Goal: Task Accomplishment & Management: Manage account settings

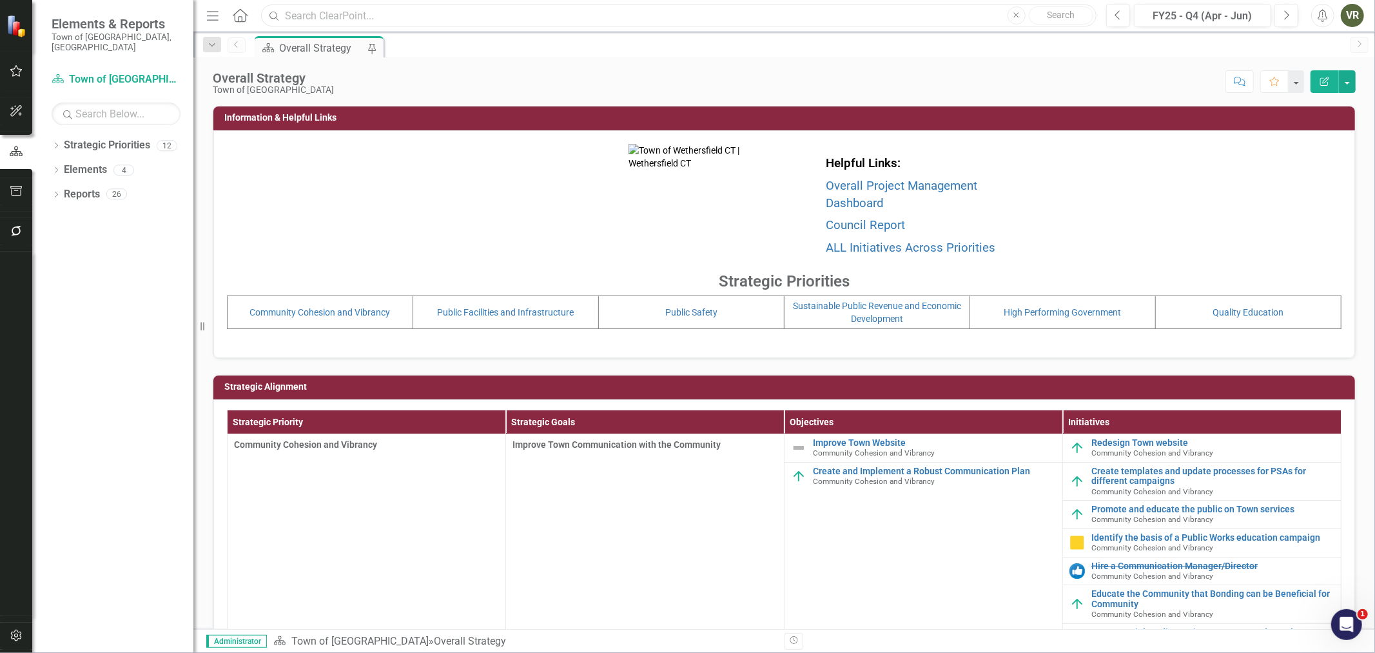
click at [326, 14] on input "text" at bounding box center [679, 16] width 836 height 23
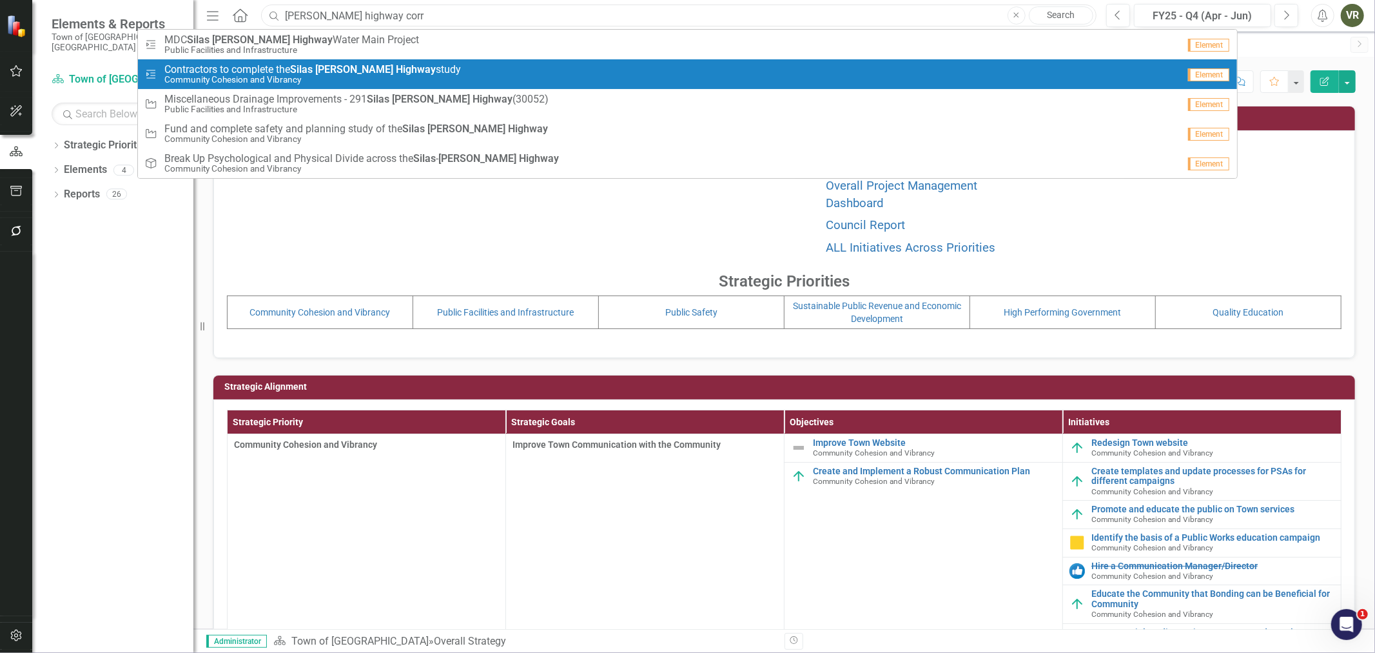
type input "[PERSON_NAME] highway corr"
click at [311, 75] on small "Community Cohesion and Vibrancy" at bounding box center [312, 80] width 297 height 10
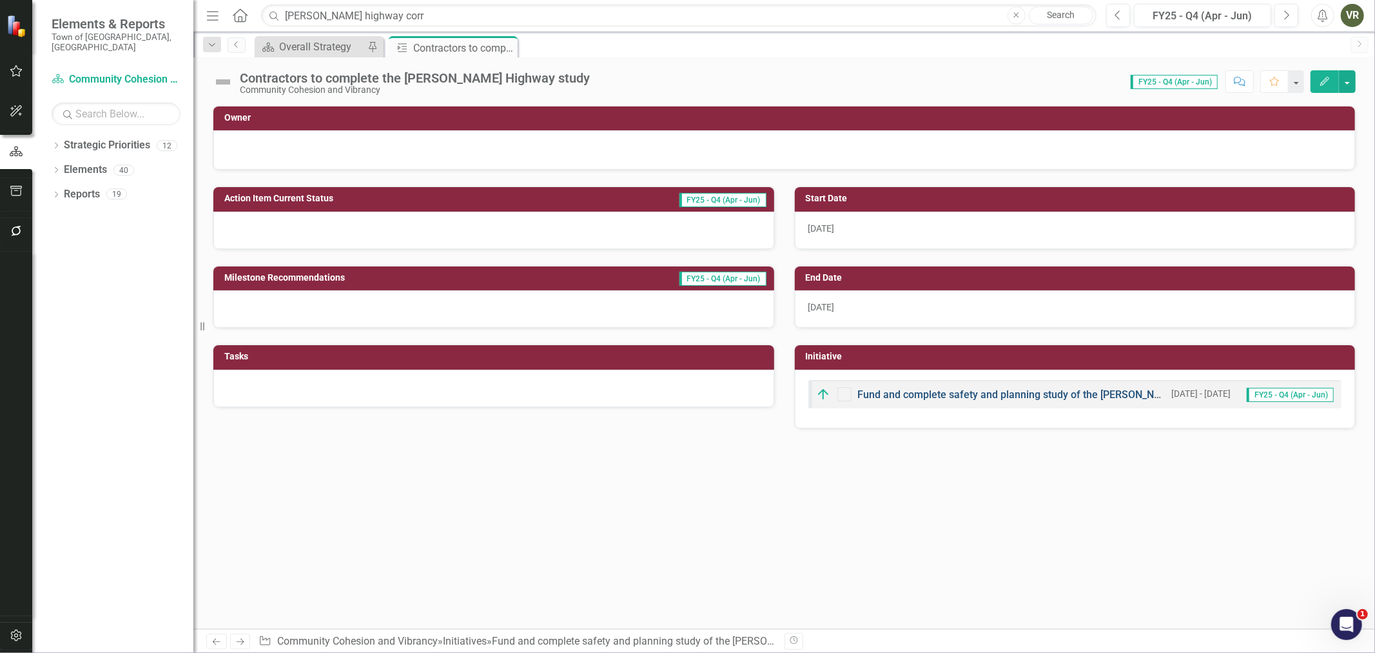
click at [912, 398] on link "Fund and complete safety and planning study of the [PERSON_NAME] Highway" at bounding box center [1040, 394] width 364 height 12
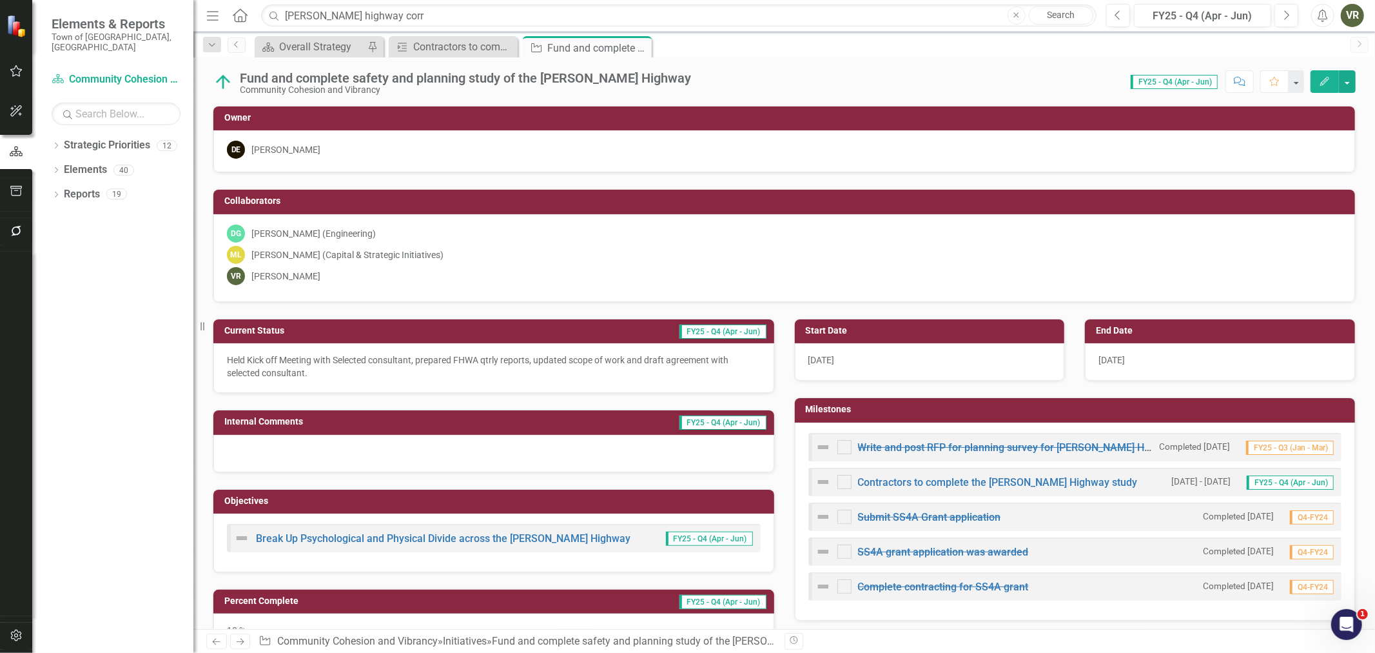
checkbox input "true"
click at [303, 368] on p "Held Kick off Meeting with Selected consultant, prepared FHWA qtrly reports, up…" at bounding box center [494, 366] width 534 height 26
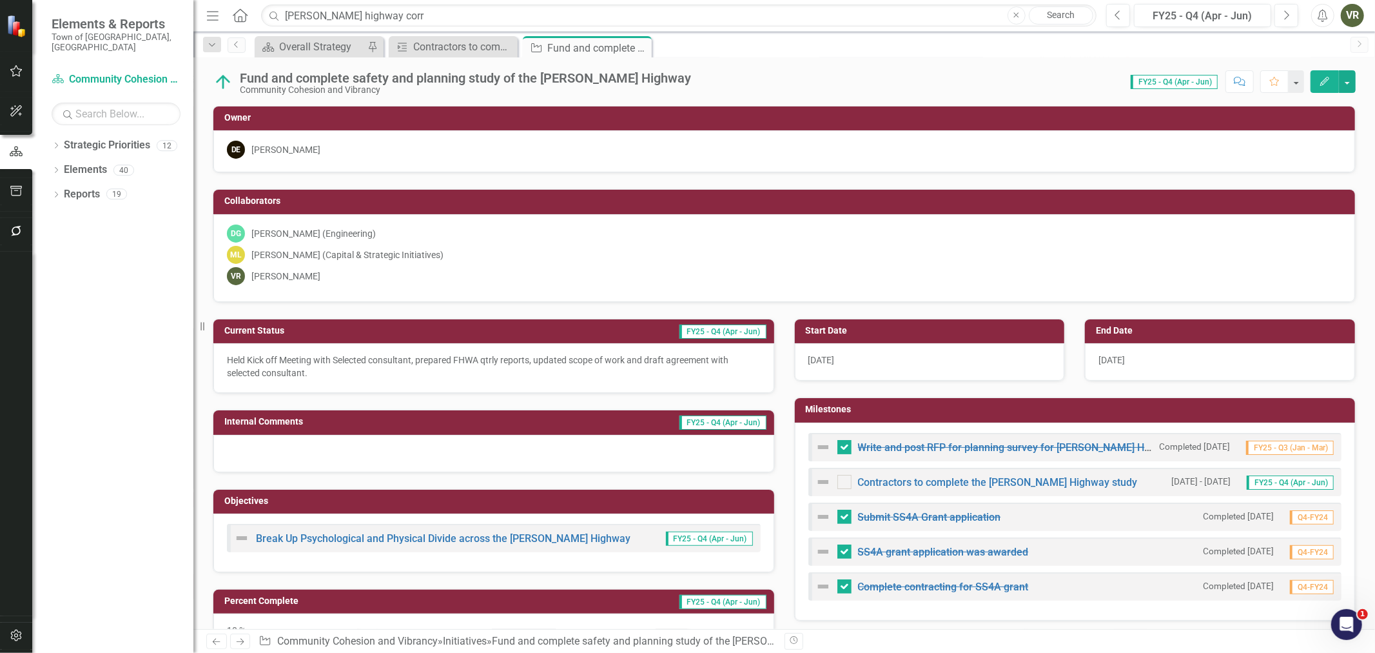
click at [303, 368] on p "Held Kick off Meeting with Selected consultant, prepared FHWA qtrly reports, up…" at bounding box center [494, 366] width 534 height 26
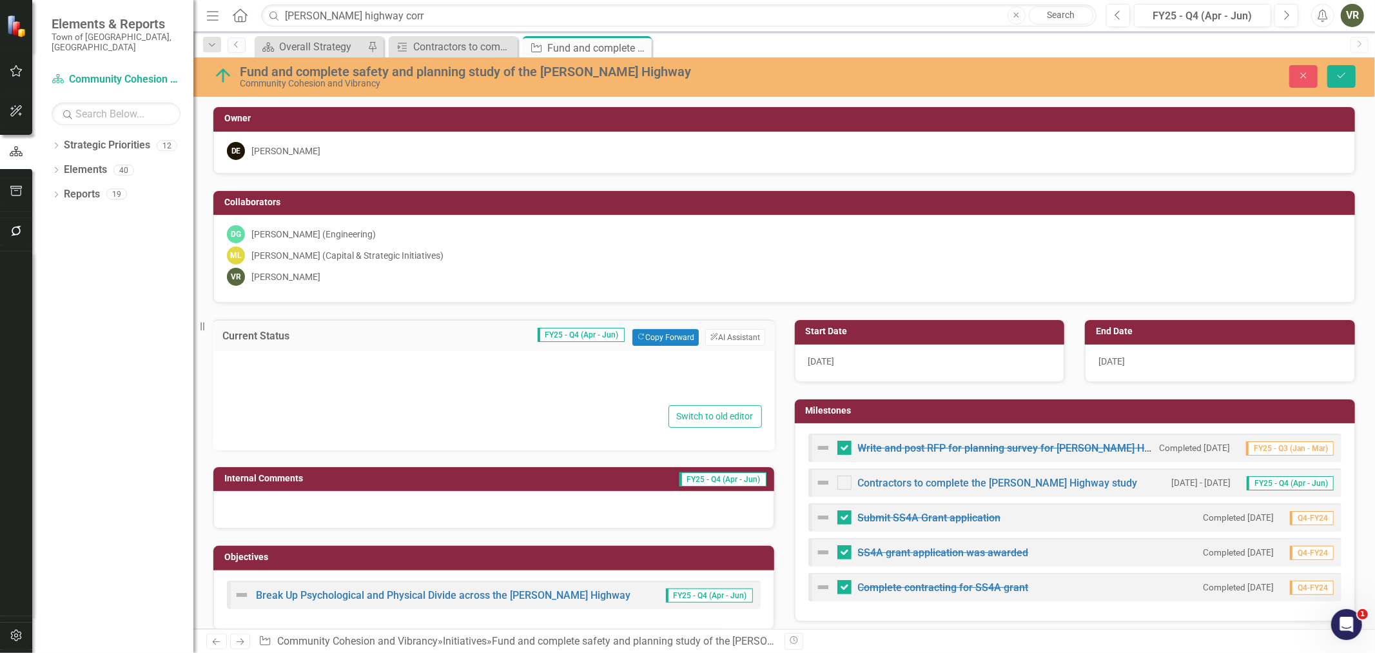
type textarea "<p>Held Kick off Meeting with Selected consultant, prepared FHWA qtrly reports,…"
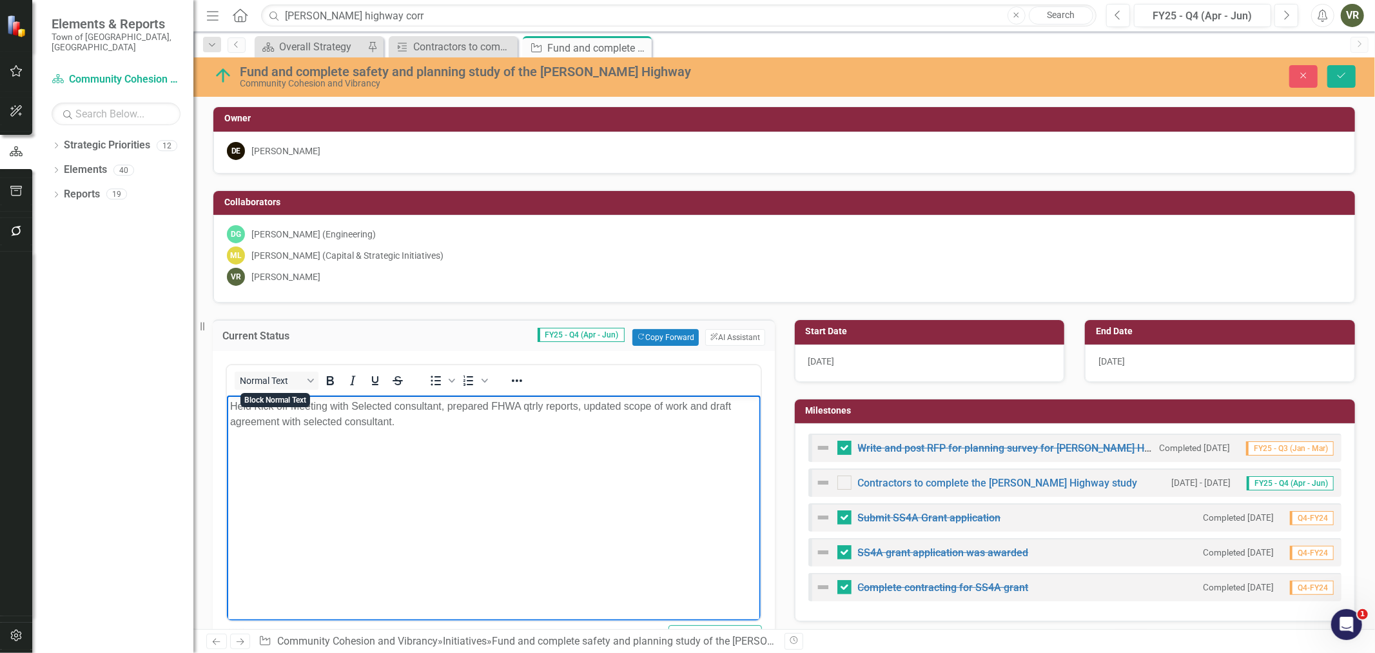
click at [337, 408] on p "Held Kick off Meeting with Selected consultant, prepared FHWA qtrly reports, up…" at bounding box center [493, 413] width 527 height 31
click at [346, 408] on p "Held Kick off Meeting with Selected consultant, prepared FHWA qtrly reports, up…" at bounding box center [493, 413] width 527 height 31
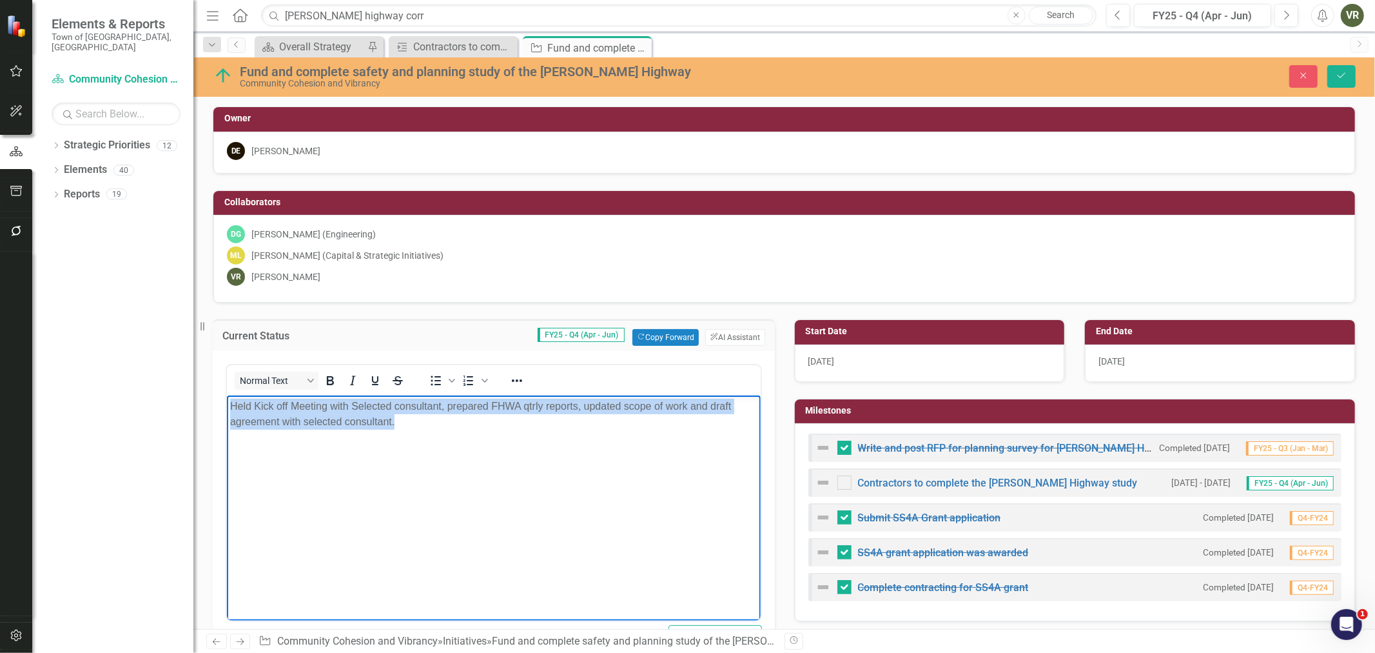
click at [346, 408] on p "Held Kick off Meeting with Selected consultant, prepared FHWA qtrly reports, up…" at bounding box center [493, 413] width 527 height 31
copy p "Held Kick off Meeting with Selected consultant, prepared FHWA qtrly reports, up…"
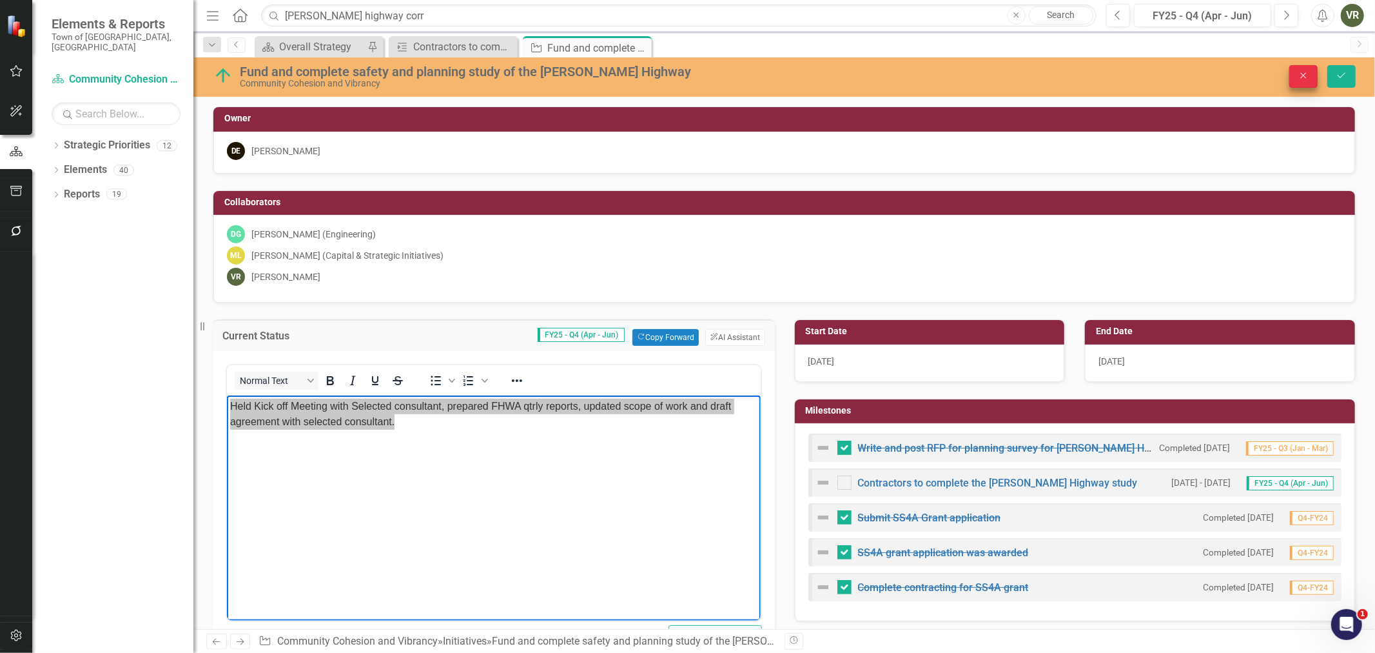
click at [1288, 74] on div "Close Save" at bounding box center [1128, 76] width 473 height 23
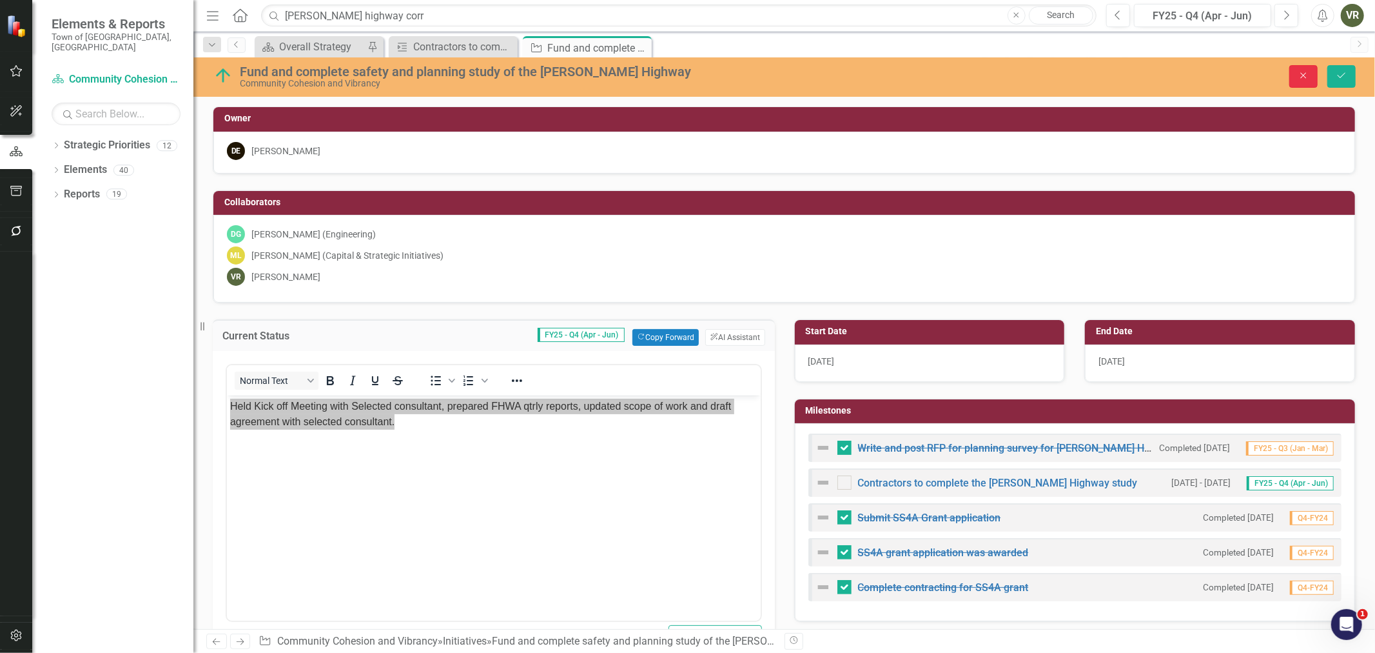
click at [1297, 72] on button "Close" at bounding box center [1304, 76] width 28 height 23
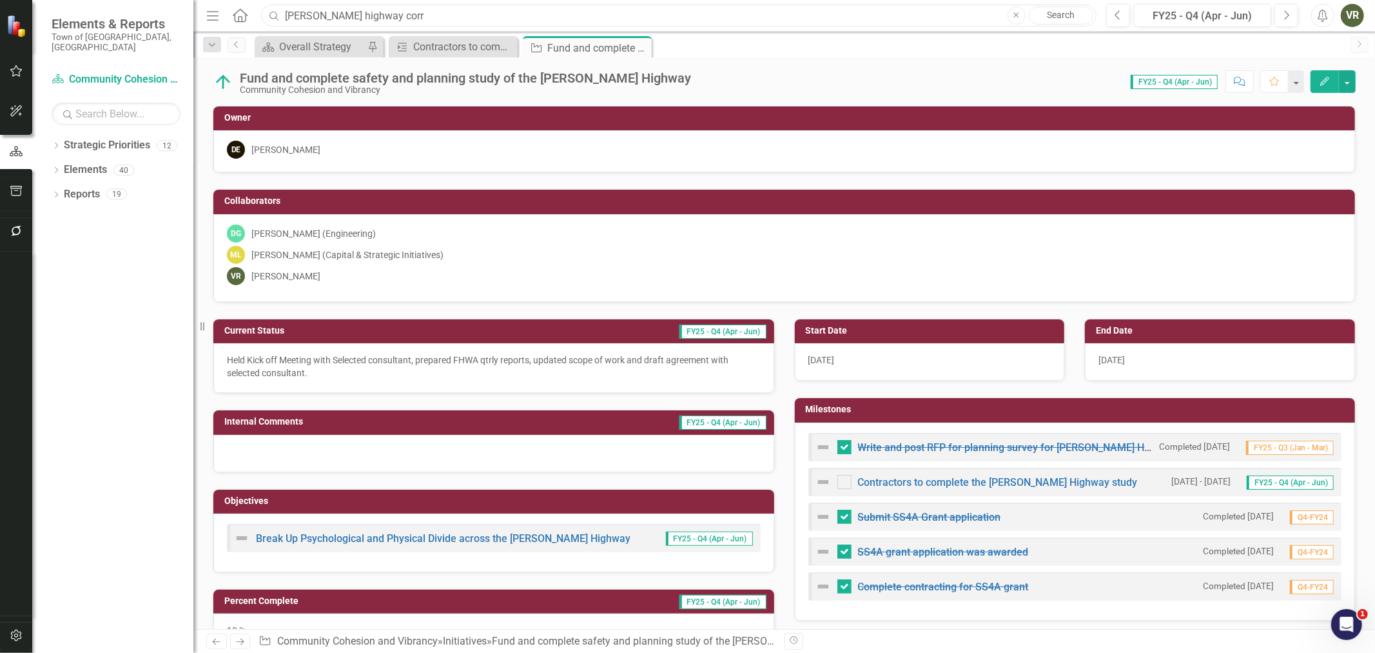
click at [889, 16] on input "[PERSON_NAME] highway corr" at bounding box center [679, 16] width 836 height 23
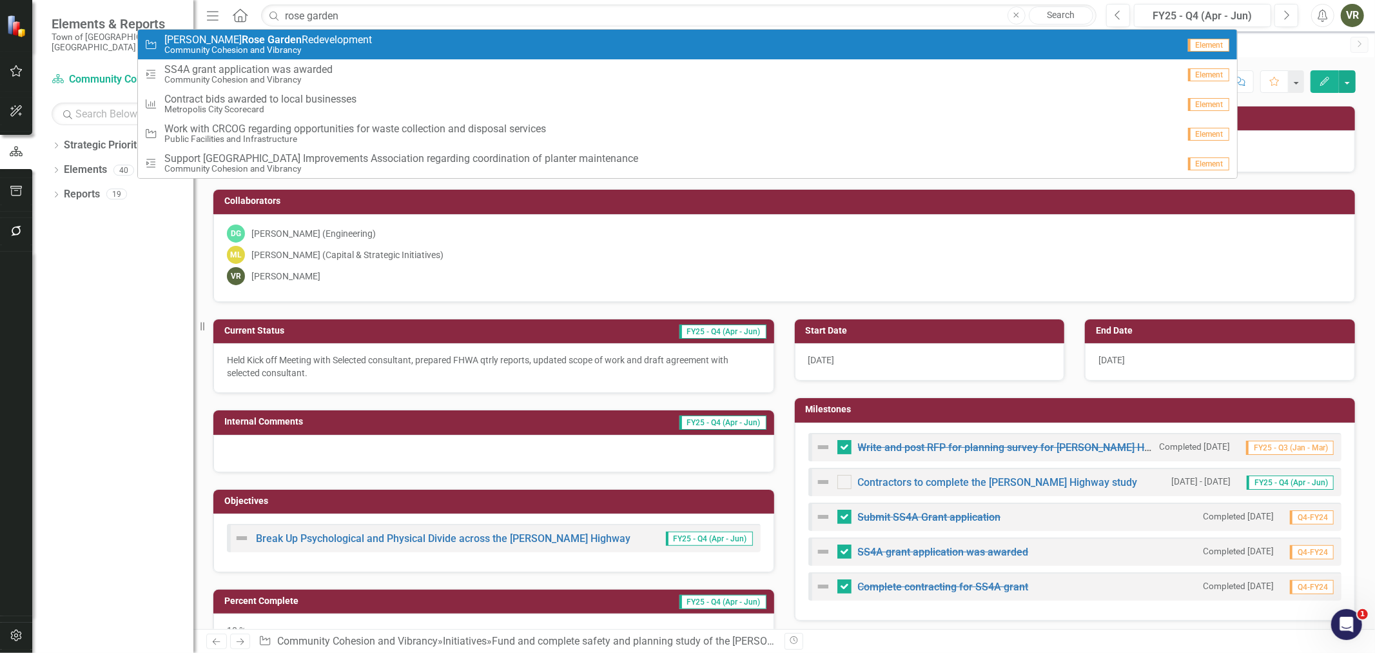
click at [751, 44] on div "Initiative [PERSON_NAME] [PERSON_NAME] Garden Redevelopment Community Cohesion …" at bounding box center [661, 44] width 1034 height 21
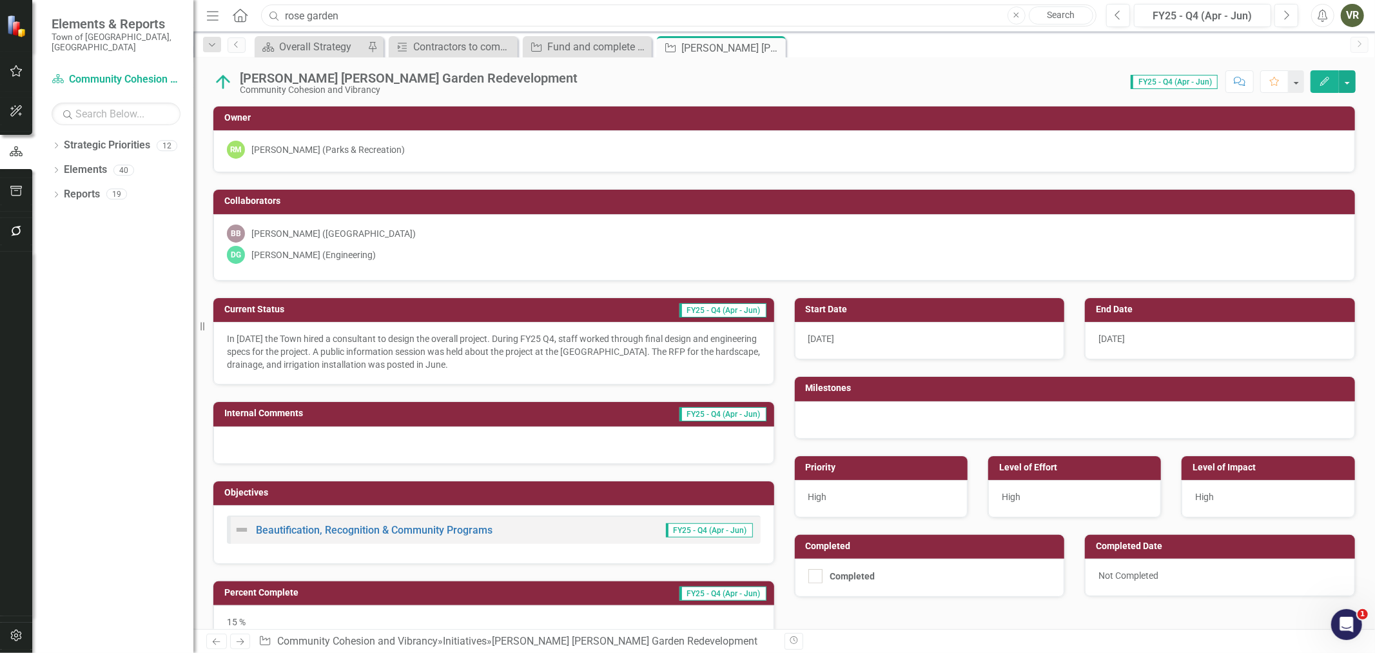
click at [381, 22] on input "rose garden" at bounding box center [679, 16] width 836 height 23
type input "[PERSON_NAME]"
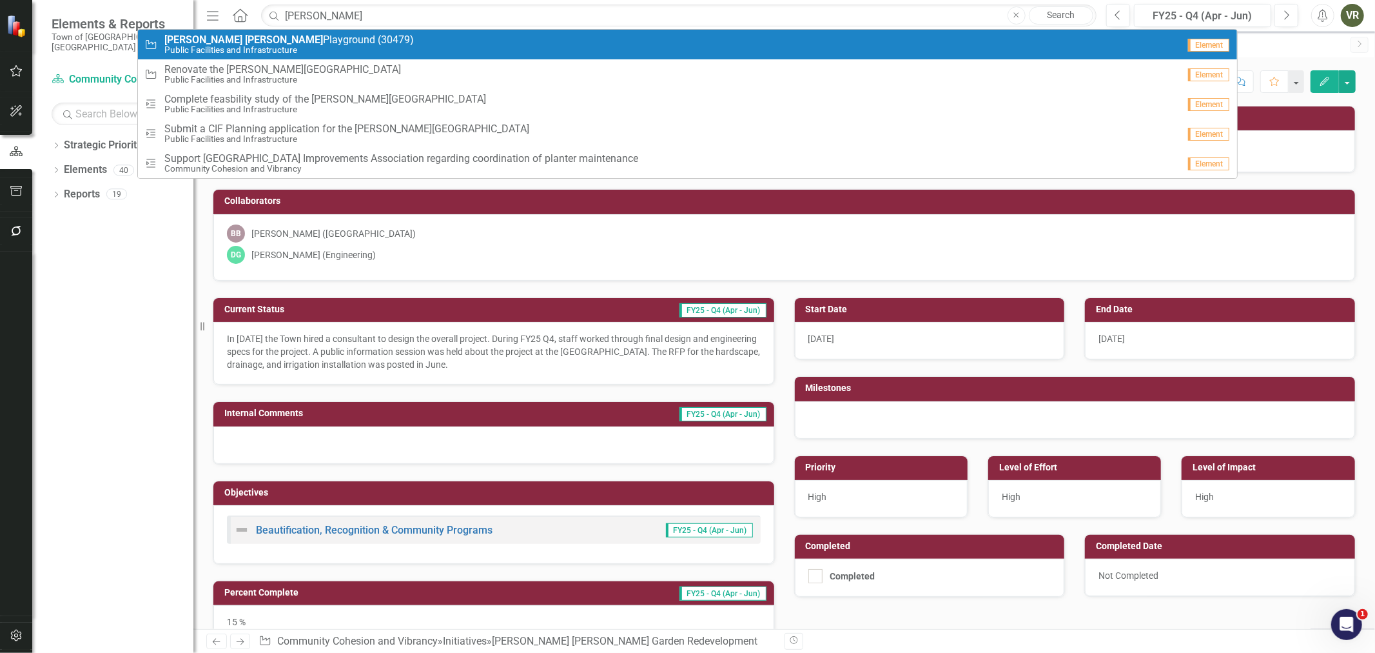
click at [366, 41] on div "Initiative [PERSON_NAME][GEOGRAPHIC_DATA] (30479) Public Facilities and Infrast…" at bounding box center [661, 44] width 1034 height 21
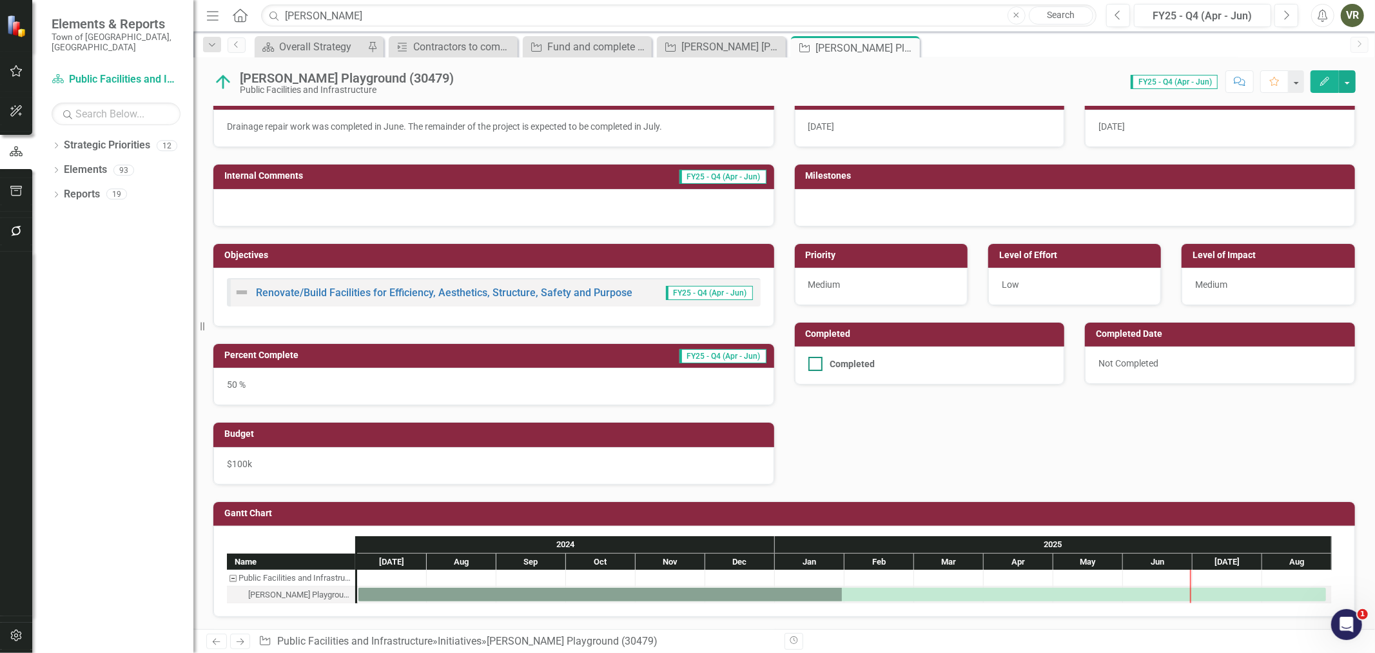
scroll to position [185, 0]
